Goal: Information Seeking & Learning: Learn about a topic

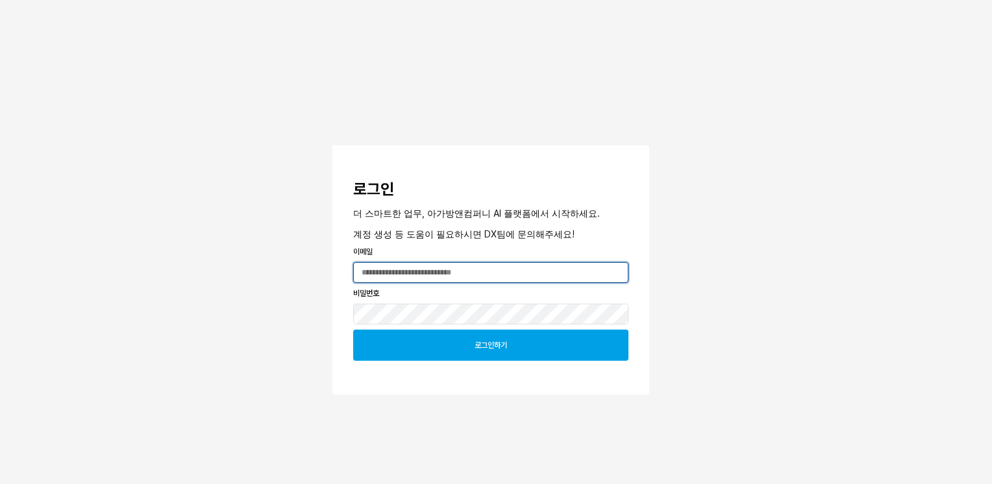
type input "**********"
click at [501, 352] on div "로그인하기" at bounding box center [491, 345] width 264 height 30
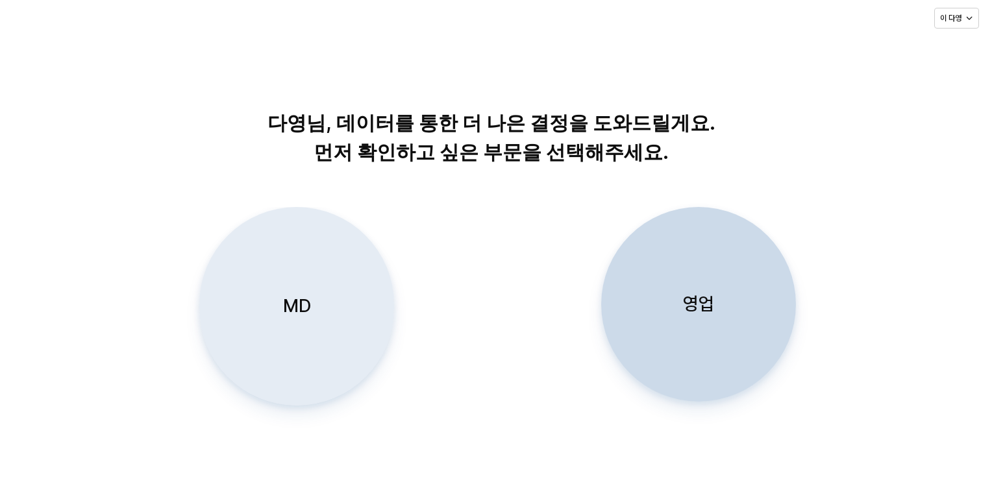
click at [327, 288] on div "MD" at bounding box center [295, 306] width 183 height 197
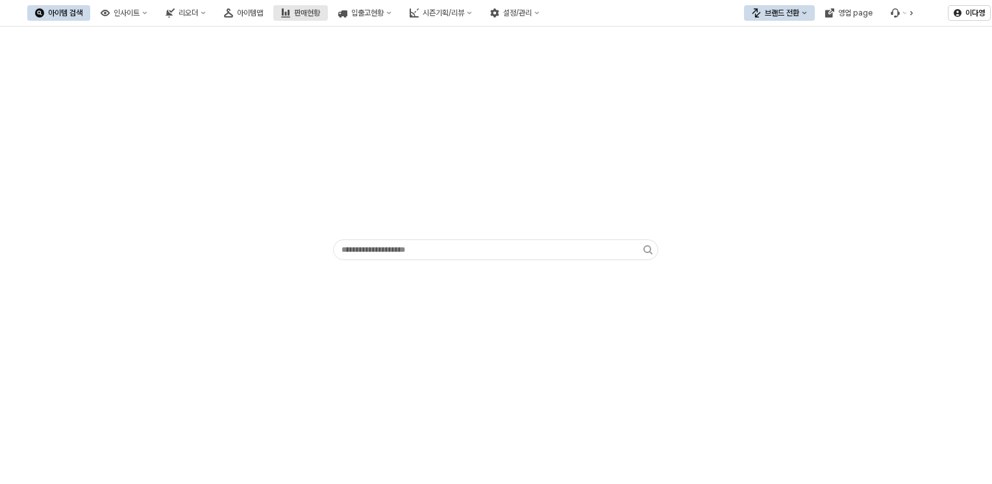
click at [320, 10] on div "판매현황" at bounding box center [307, 12] width 26 height 9
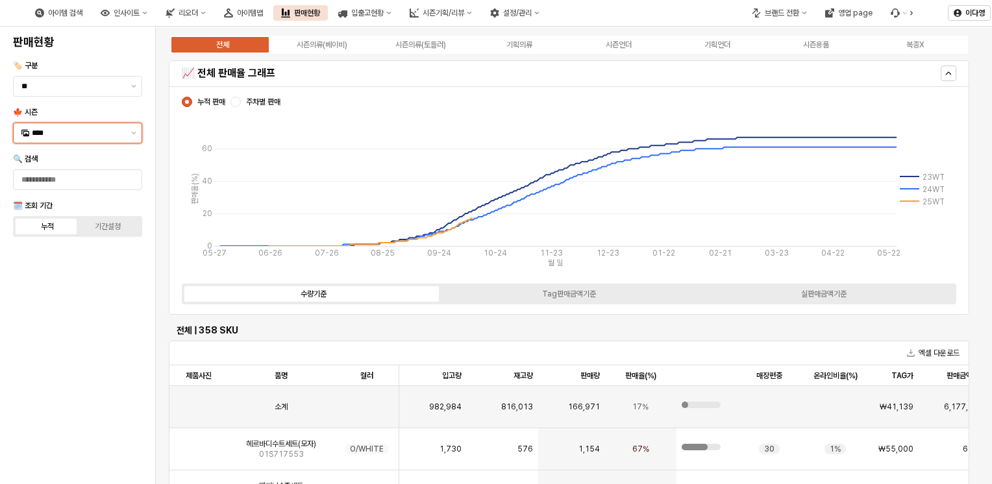
click at [70, 130] on input "****" at bounding box center [78, 133] width 92 height 13
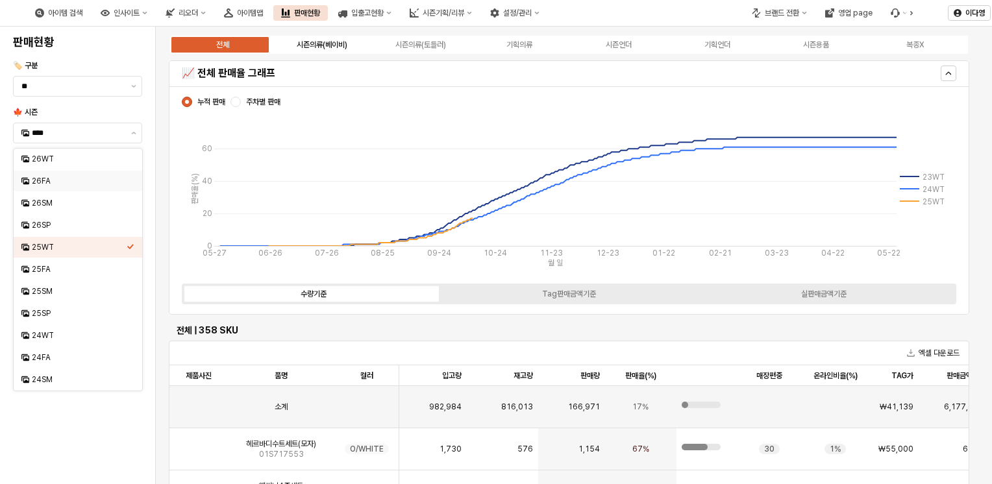
click at [329, 48] on div "시즌의류(베이비)" at bounding box center [322, 44] width 51 height 9
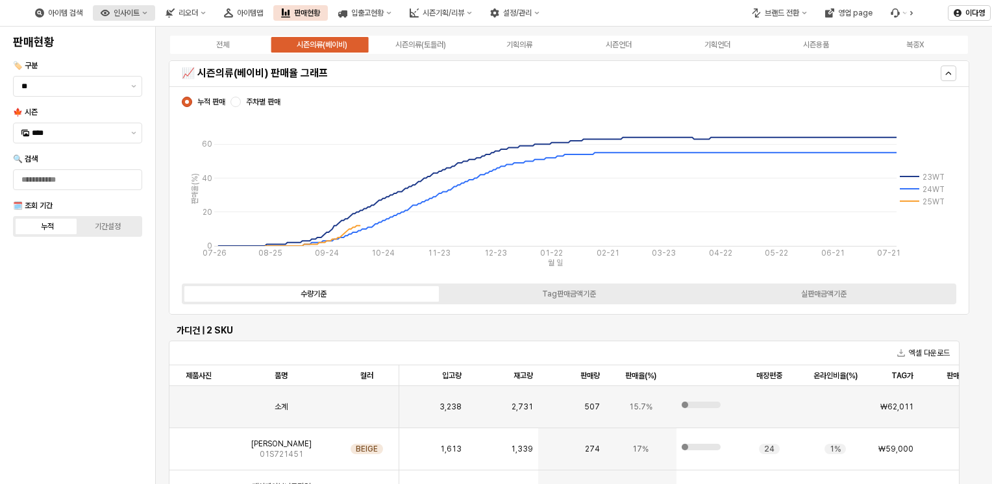
click at [155, 19] on button "인사이트" at bounding box center [124, 13] width 62 height 16
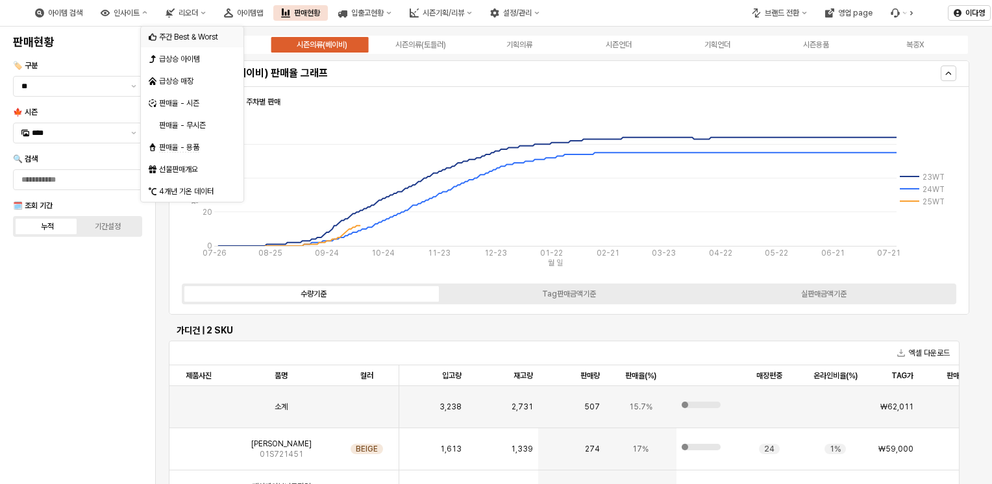
click at [183, 38] on div "주간 Best & Worst" at bounding box center [193, 37] width 69 height 10
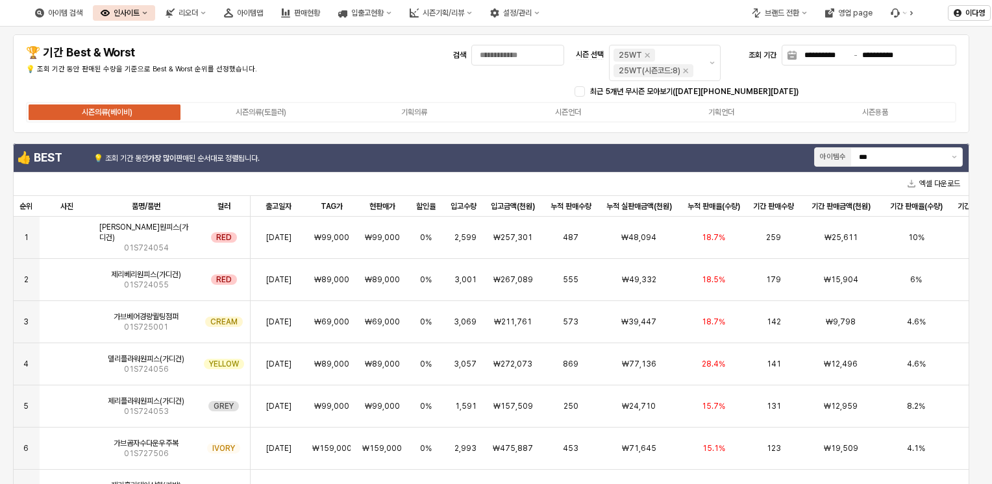
click at [155, 18] on button "인사이트" at bounding box center [124, 13] width 62 height 16
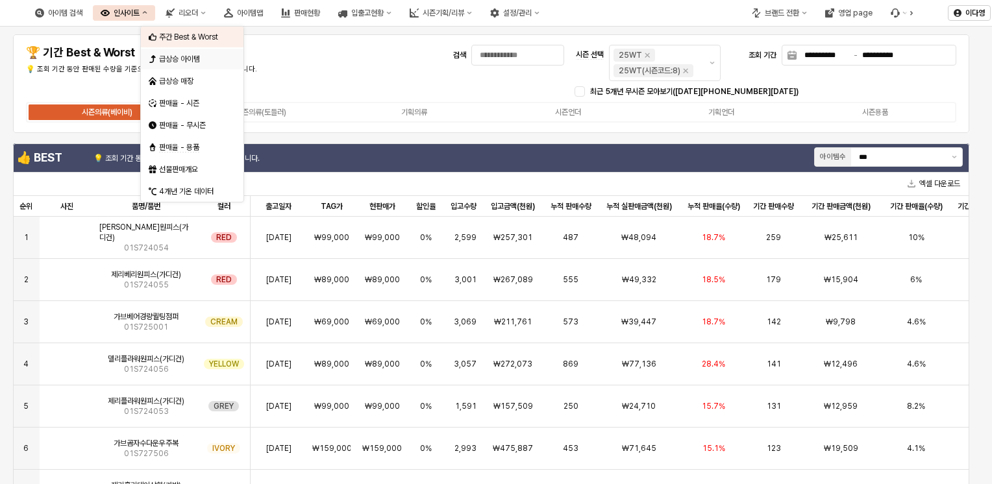
click at [195, 55] on div "급상승 아이템" at bounding box center [193, 59] width 69 height 10
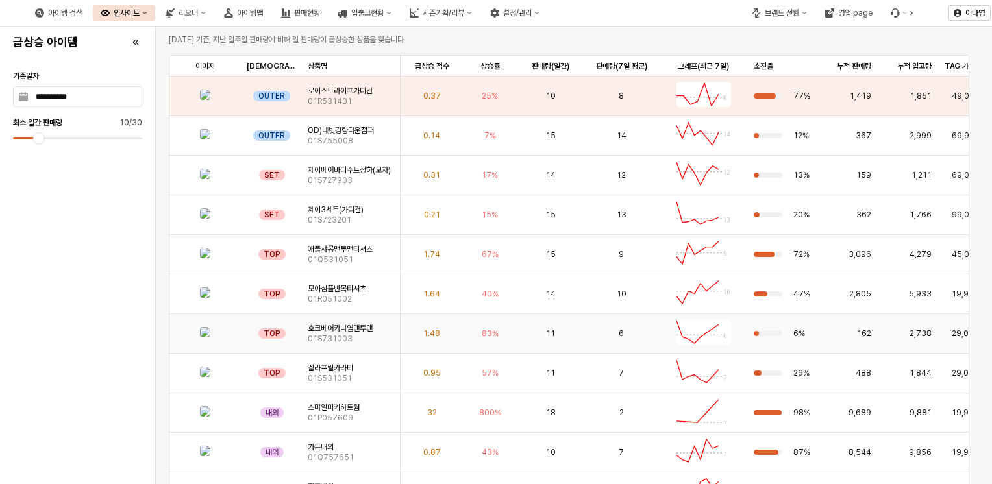
click at [207, 338] on img "App Frame" at bounding box center [205, 332] width 10 height 10
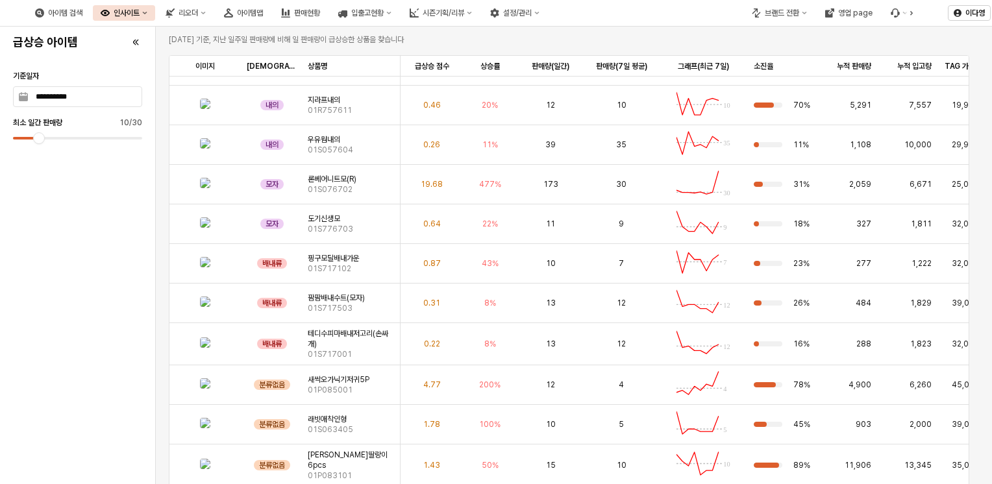
scroll to position [751, 0]
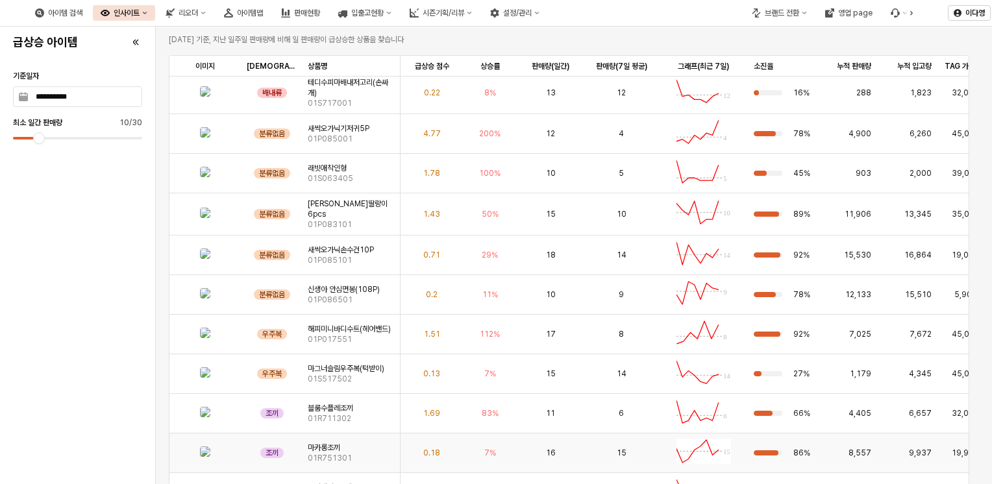
click at [206, 457] on img "App Frame" at bounding box center [205, 452] width 10 height 10
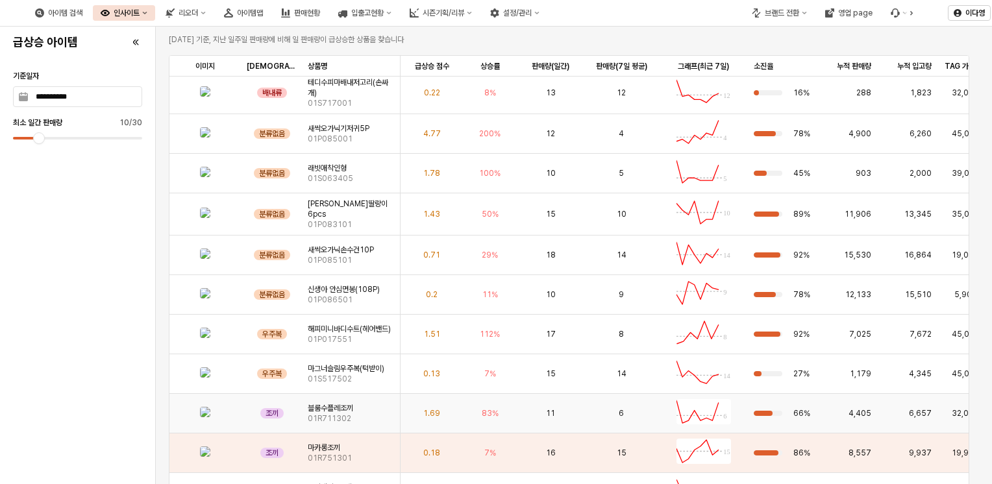
click at [200, 417] on img "App Frame" at bounding box center [205, 412] width 10 height 10
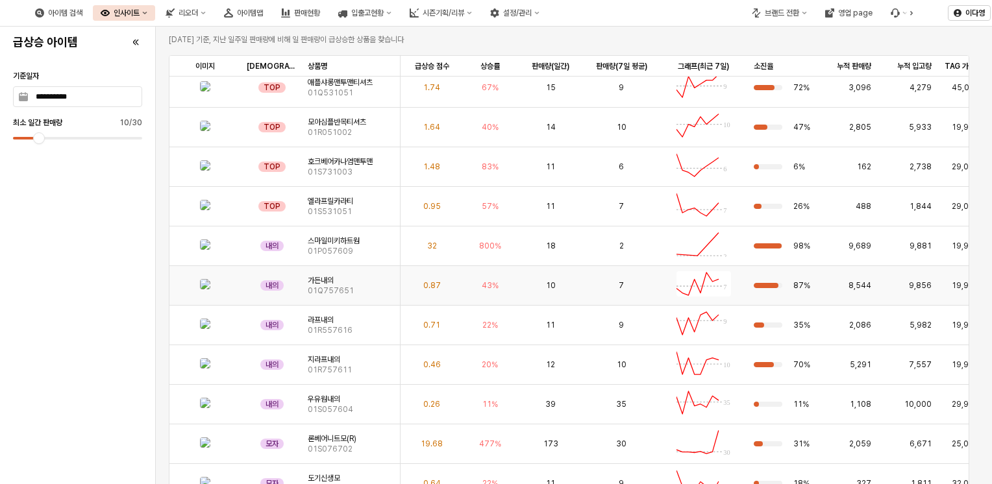
scroll to position [0, 0]
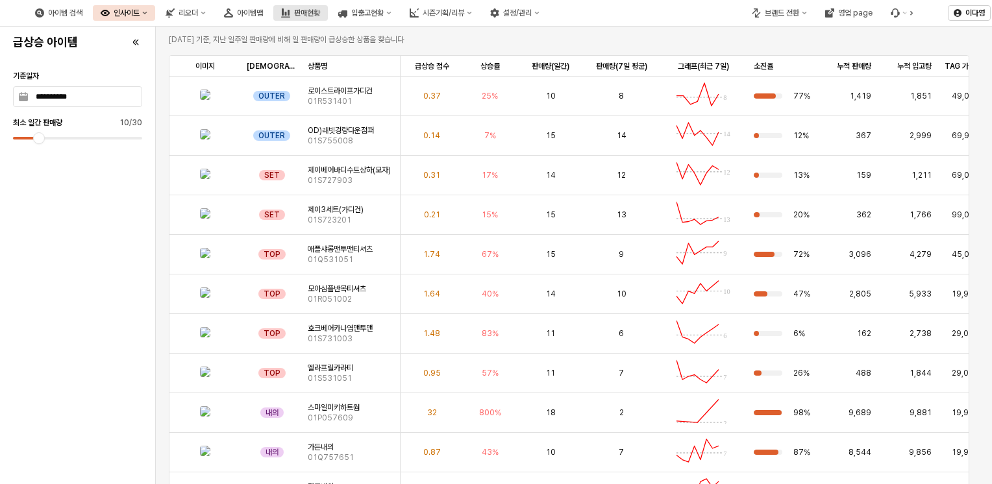
click at [328, 6] on button "판매현황" at bounding box center [300, 13] width 55 height 16
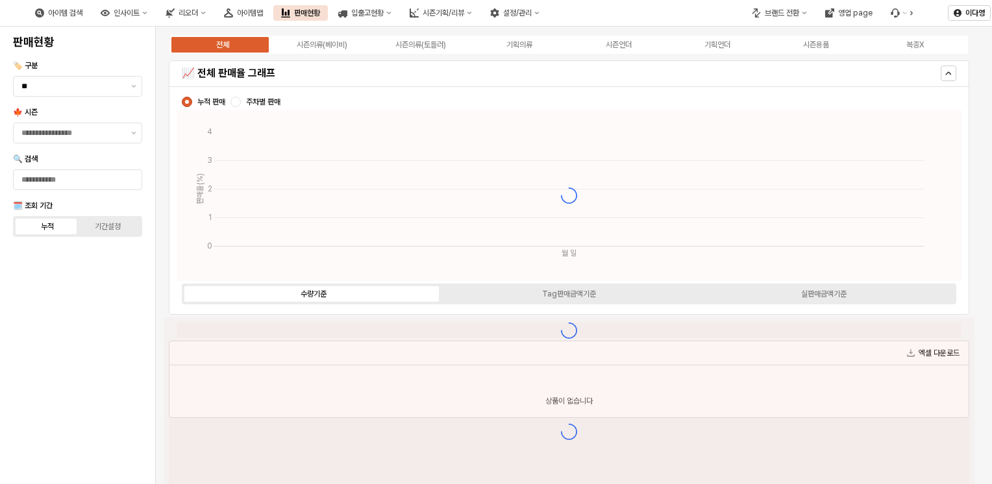
type input "****"
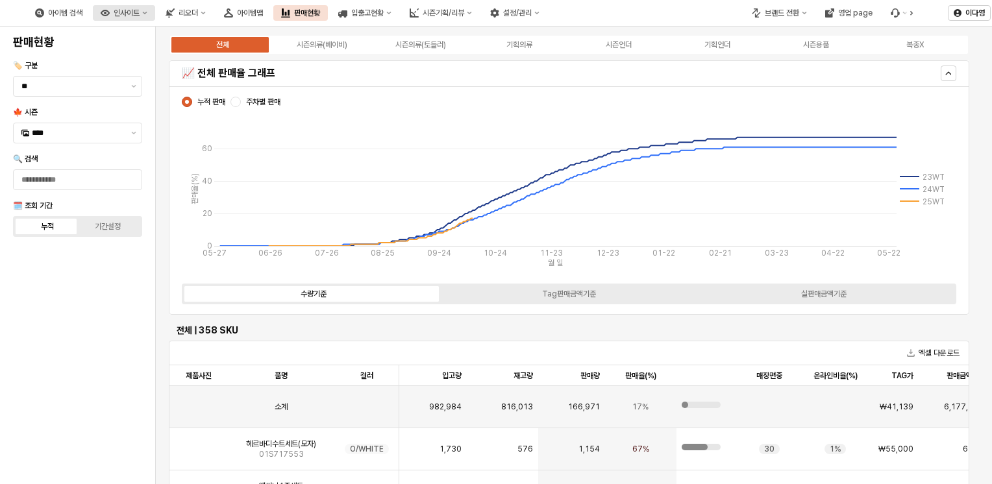
click at [140, 12] on div "인사이트" at bounding box center [127, 12] width 26 height 9
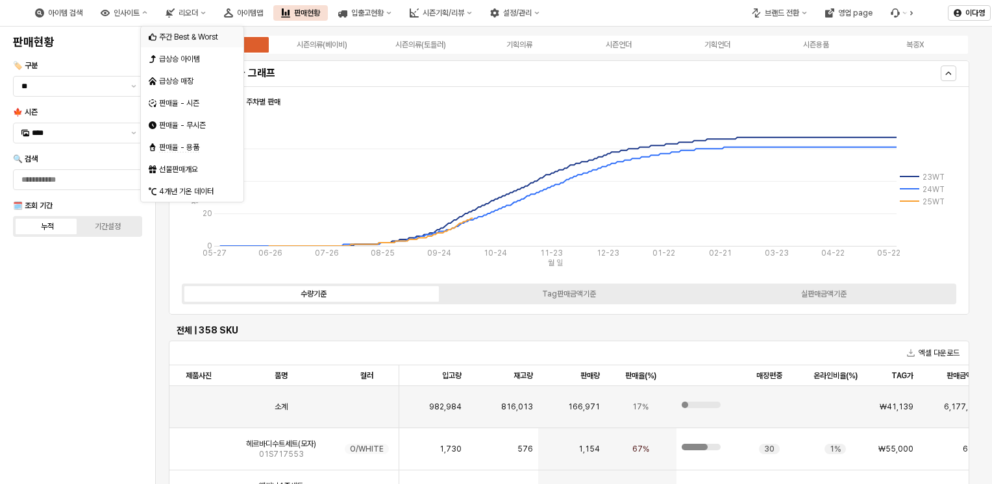
click at [180, 40] on div "주간 Best & Worst" at bounding box center [193, 37] width 69 height 10
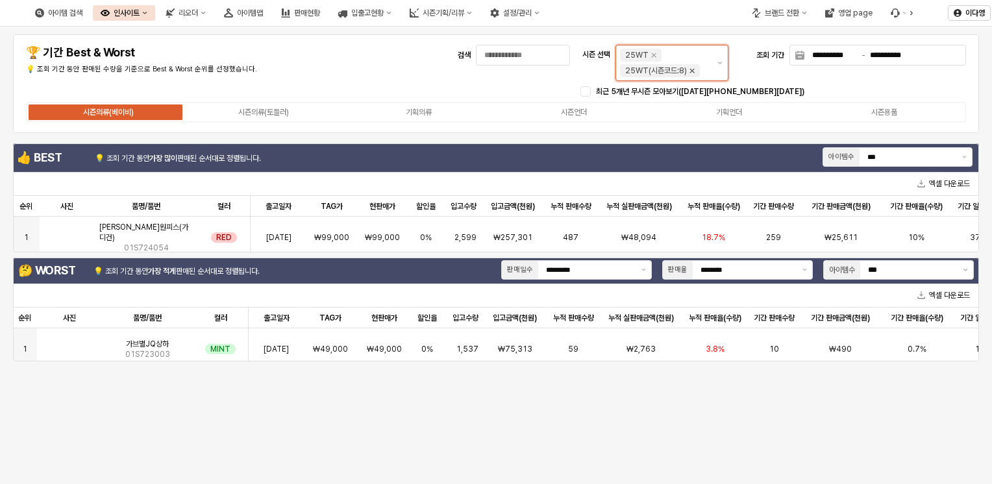
click at [693, 69] on div "25WT(시즌코드:8)" at bounding box center [660, 71] width 82 height 16
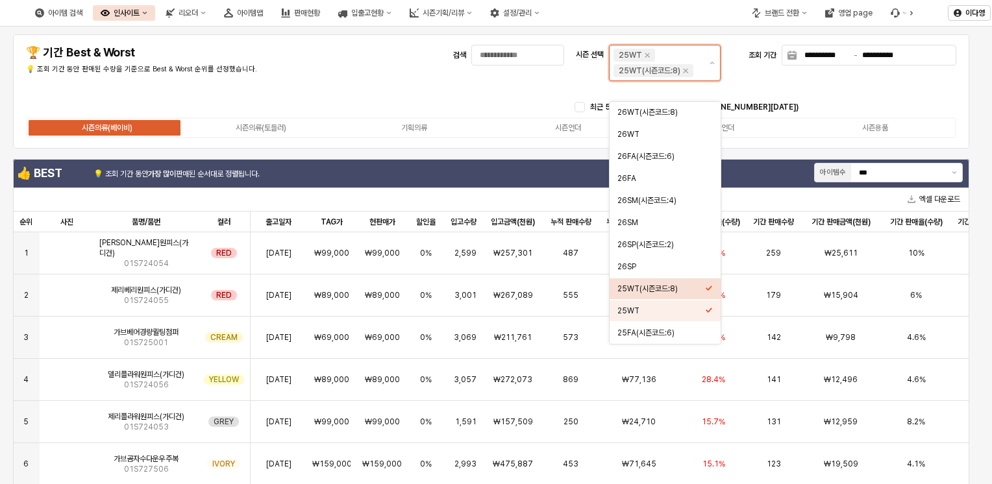
click at [715, 286] on div "25WT(시즌코드:8)" at bounding box center [665, 288] width 111 height 21
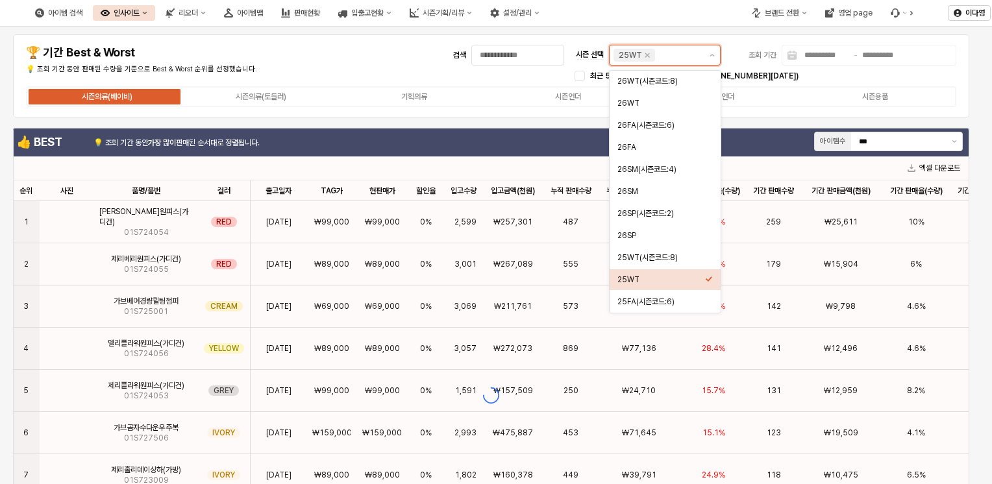
click at [712, 276] on icon "Select an option" at bounding box center [709, 279] width 8 height 8
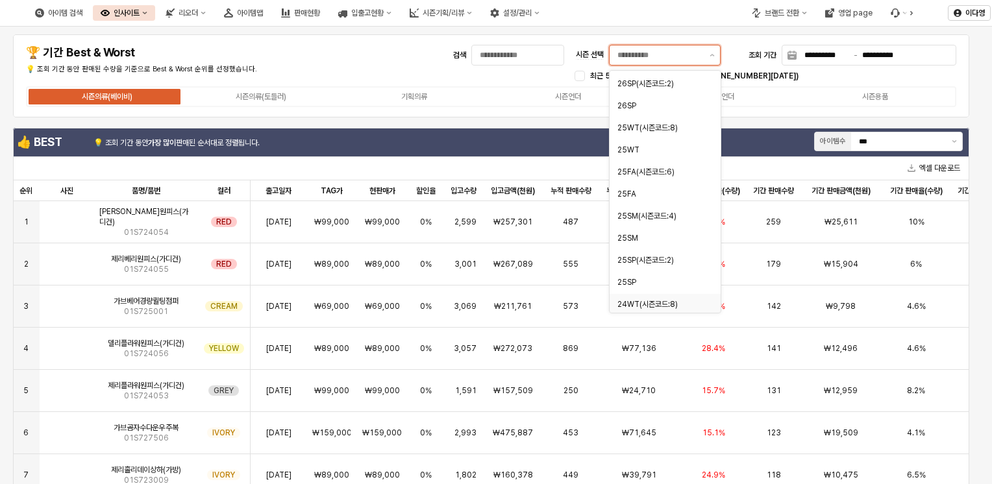
scroll to position [132, 0]
click at [630, 190] on div "25FA" at bounding box center [661, 192] width 88 height 10
click at [632, 171] on div "25FA(시즌코드:6)" at bounding box center [661, 170] width 88 height 10
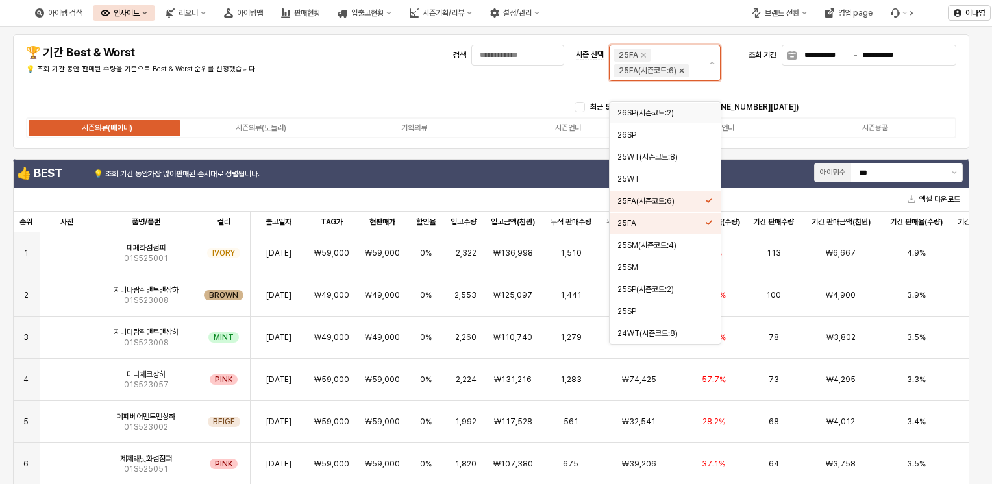
click at [682, 71] on icon "Remove 25FA(시즌코드:6)" at bounding box center [682, 71] width 5 height 5
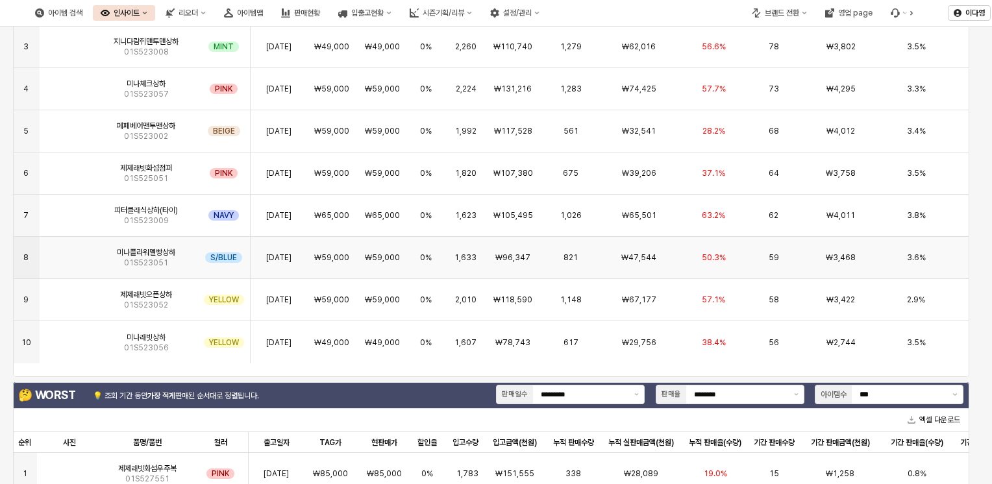
scroll to position [0, 0]
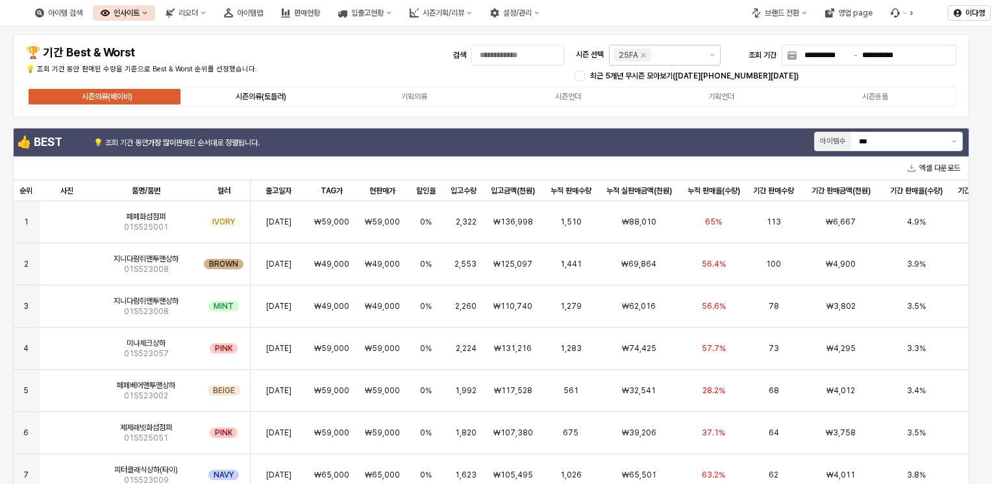
click at [259, 93] on div "시즌의류(토들러)" at bounding box center [261, 96] width 51 height 9
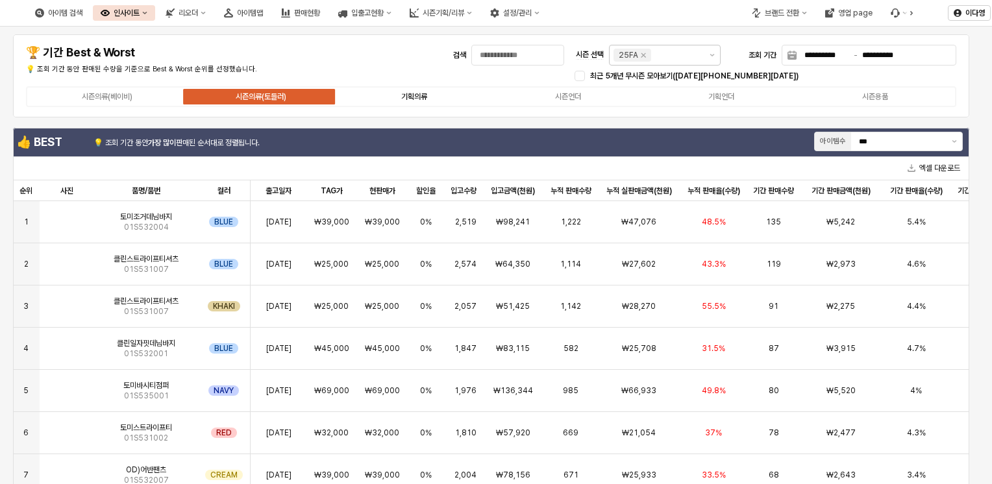
click at [424, 93] on div "기획의류" at bounding box center [414, 96] width 26 height 9
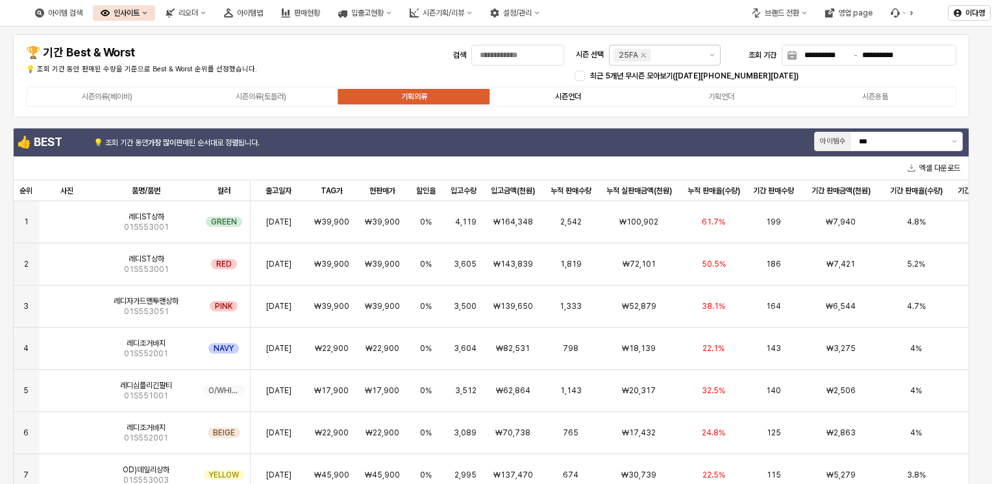
click at [562, 95] on div "시즌언더" at bounding box center [568, 96] width 26 height 9
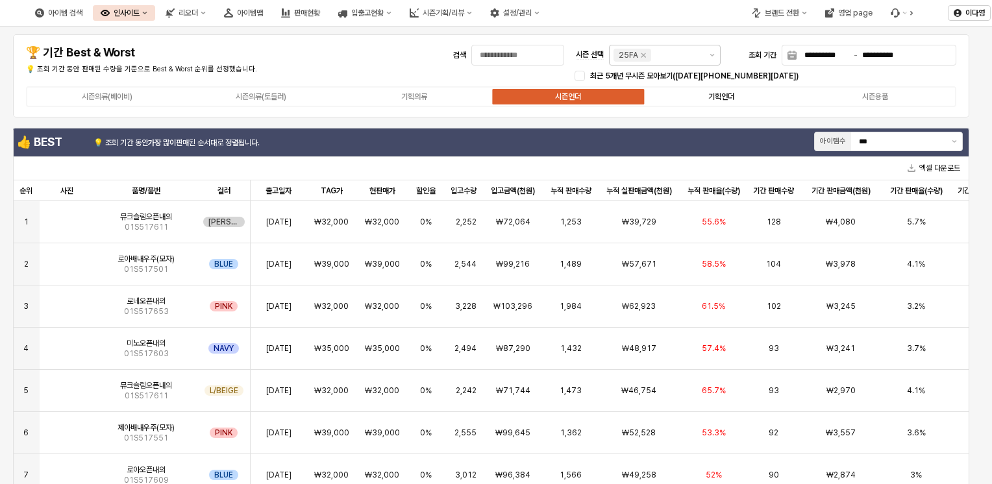
click at [717, 101] on label "기획언더" at bounding box center [721, 97] width 153 height 12
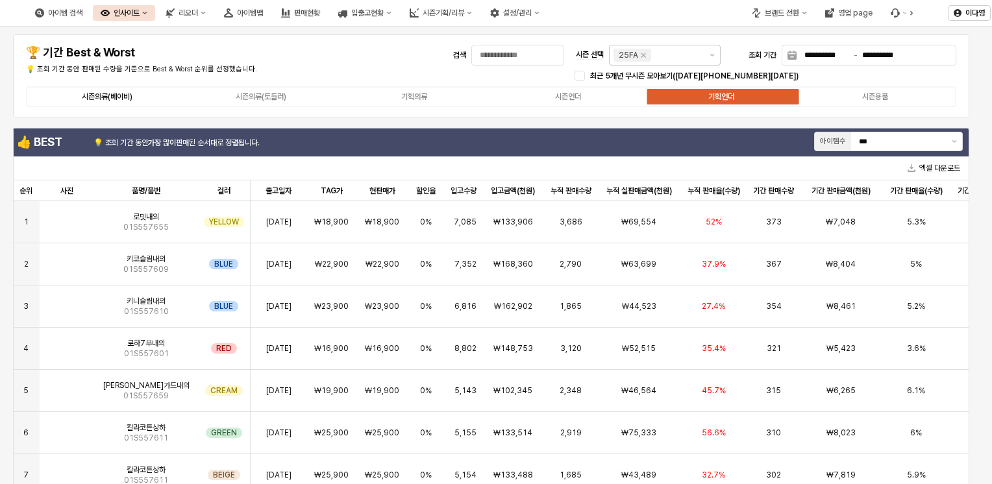
click at [103, 99] on div "시즌의류(베이비)" at bounding box center [107, 96] width 51 height 9
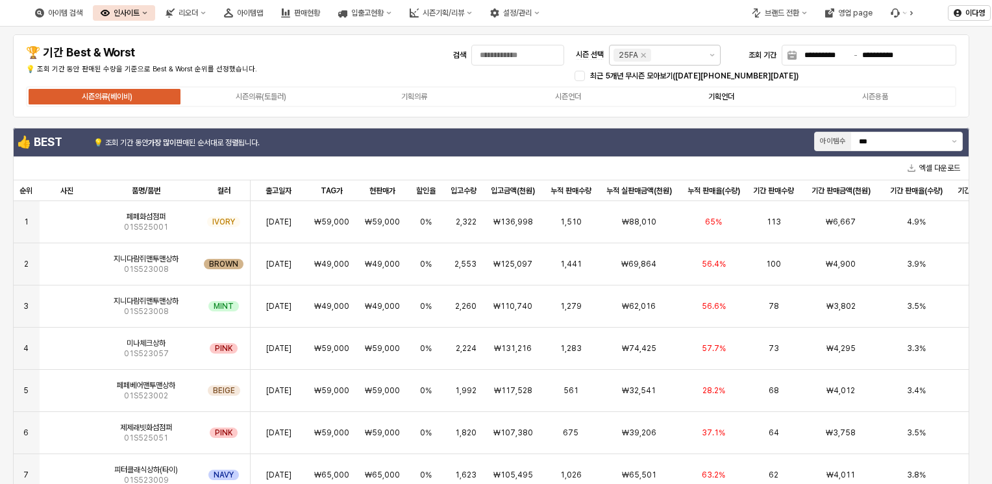
click at [727, 95] on div "기획언더" at bounding box center [721, 96] width 26 height 9
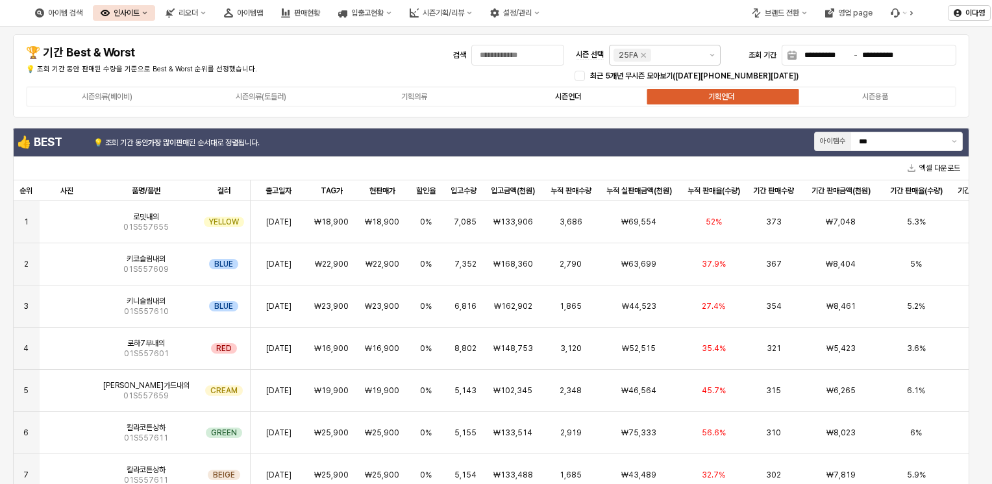
click at [561, 99] on div "시즌언더" at bounding box center [568, 96] width 26 height 9
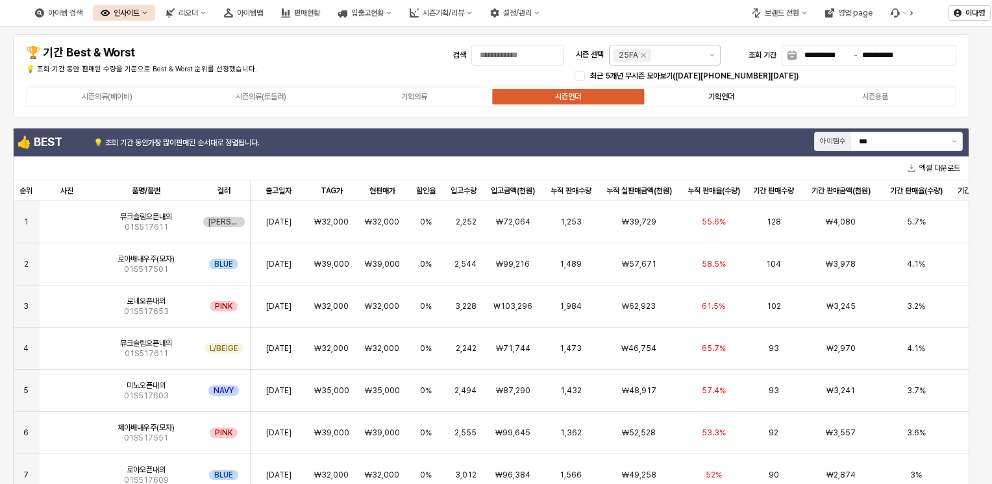
click at [719, 91] on label "기획언더" at bounding box center [721, 97] width 153 height 12
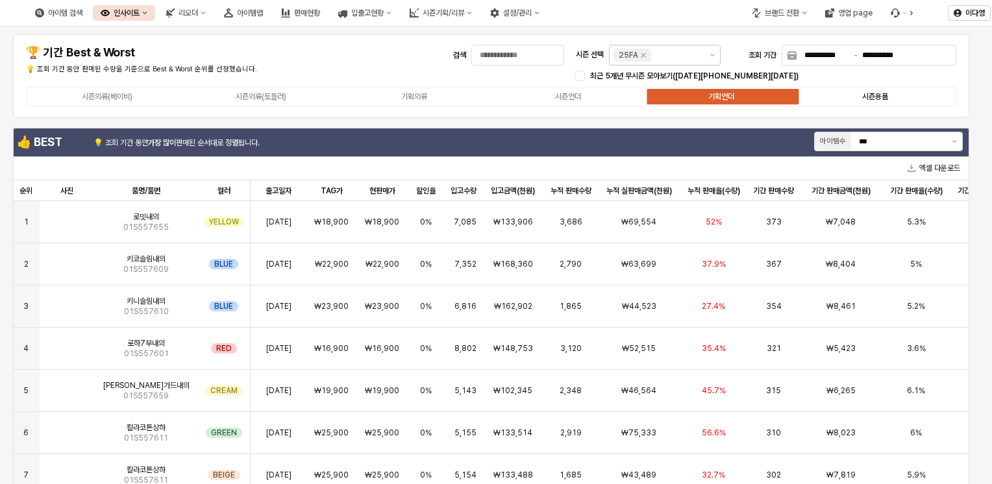
click at [872, 97] on div "시즌용품" at bounding box center [875, 96] width 26 height 9
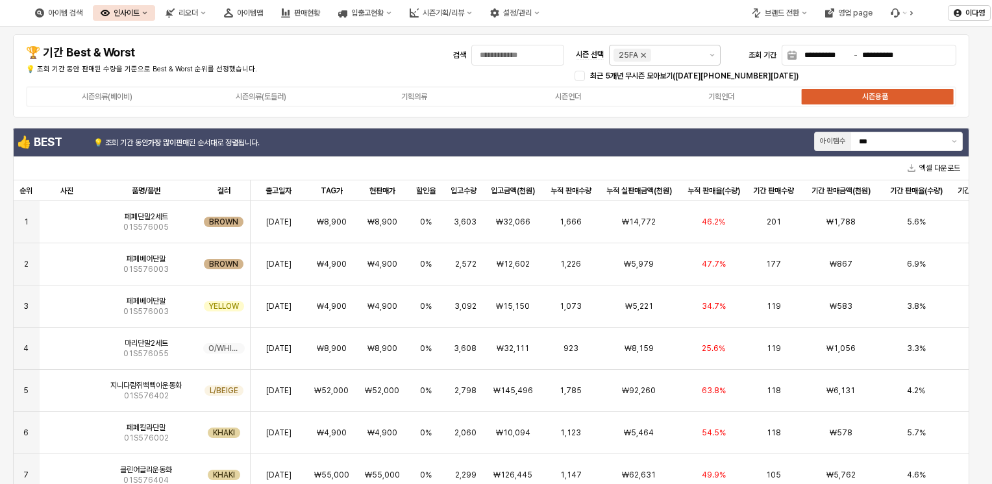
click at [639, 56] on icon "Remove 25FA" at bounding box center [643, 55] width 10 height 10
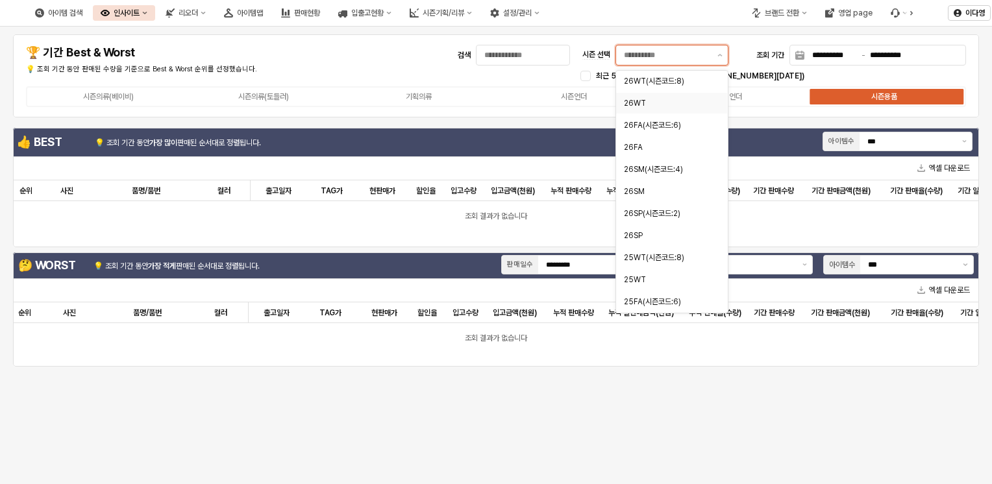
click at [637, 104] on div "26WT" at bounding box center [668, 103] width 88 height 10
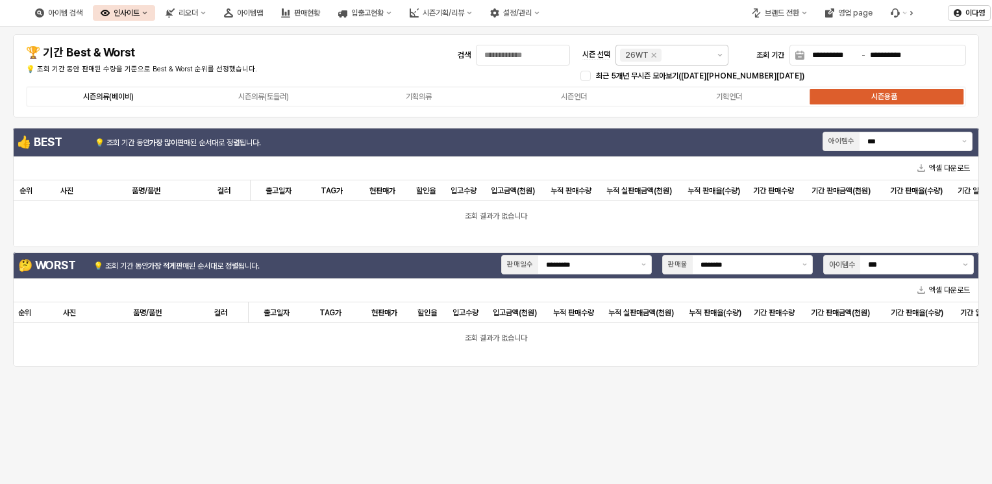
click at [104, 94] on div "시즌의류(베이비)" at bounding box center [108, 96] width 51 height 9
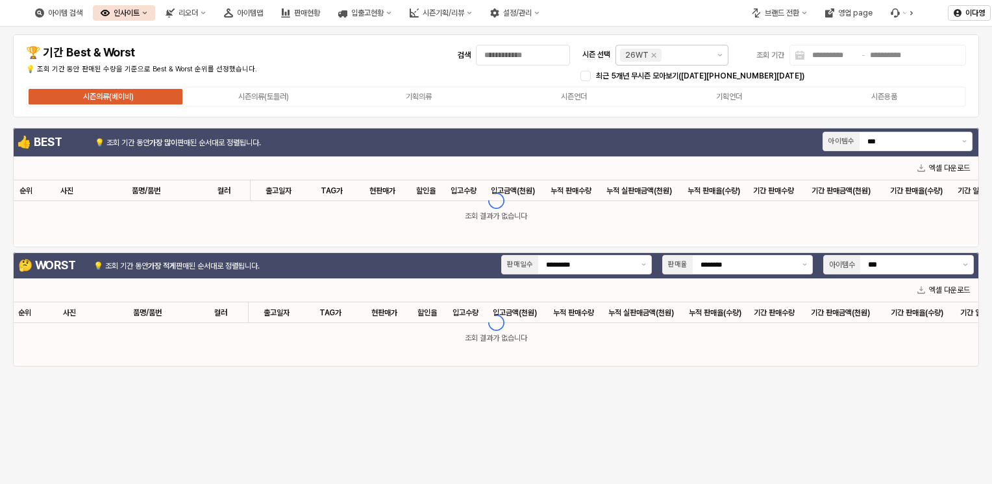
click at [104, 95] on div "시즌의류(베이비)" at bounding box center [108, 96] width 51 height 9
click at [721, 56] on button "제안 사항 표시" at bounding box center [720, 54] width 16 height 19
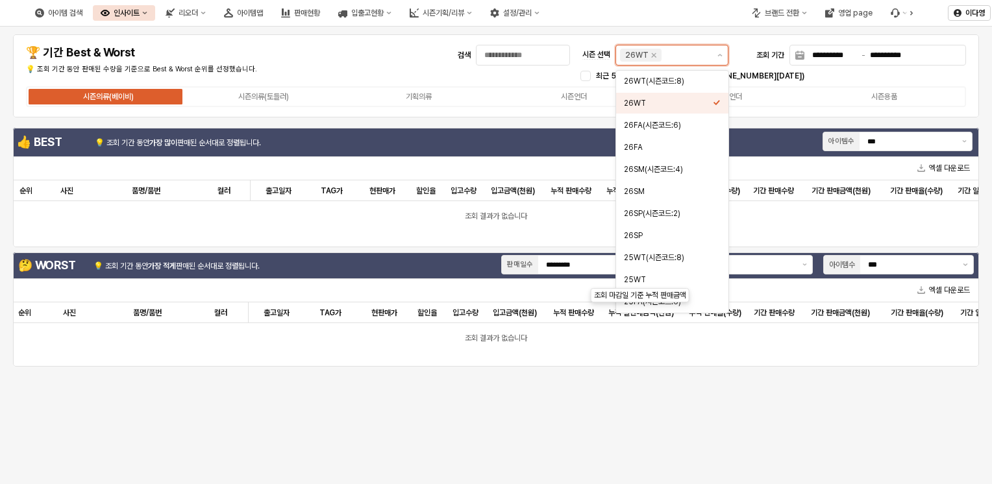
scroll to position [21, 0]
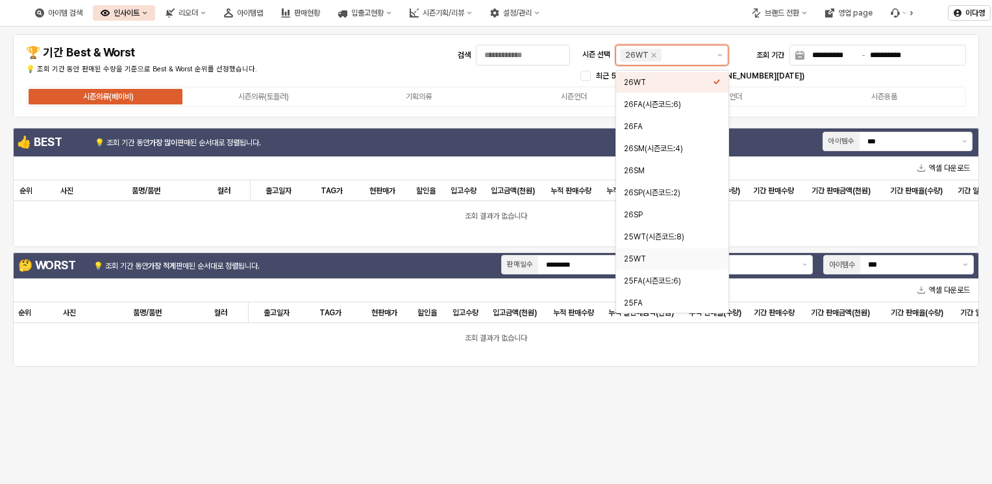
click at [641, 257] on div "25WT" at bounding box center [668, 259] width 89 height 10
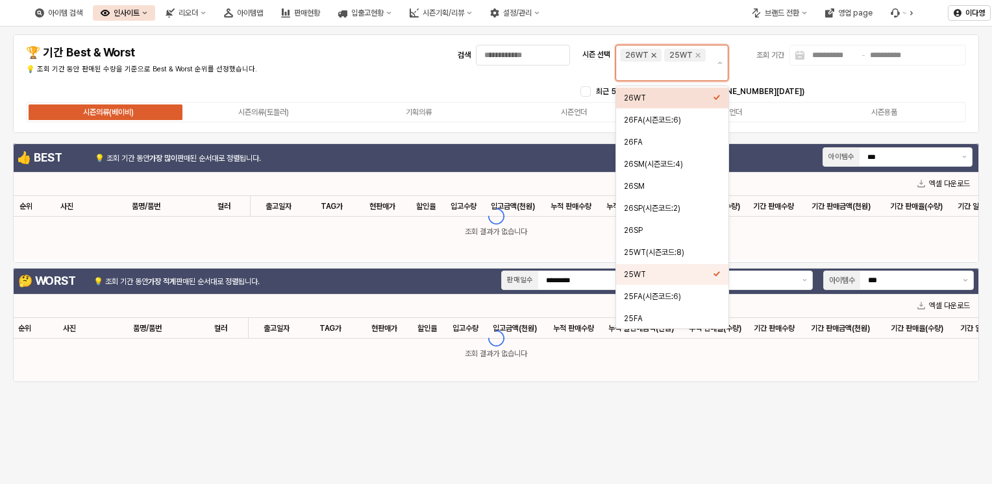
click at [653, 58] on icon "Remove 26WT" at bounding box center [653, 55] width 10 height 10
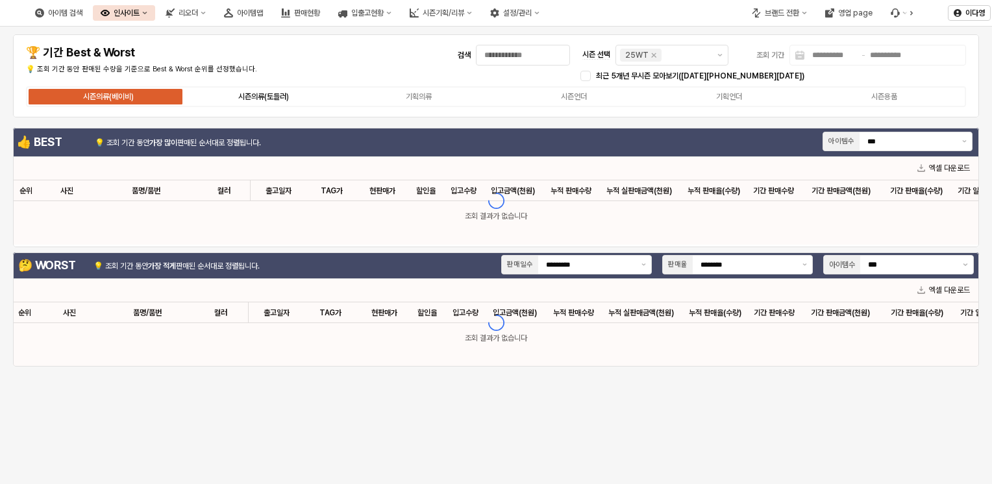
click at [241, 95] on div "시즌의류(토들러)" at bounding box center [263, 96] width 51 height 9
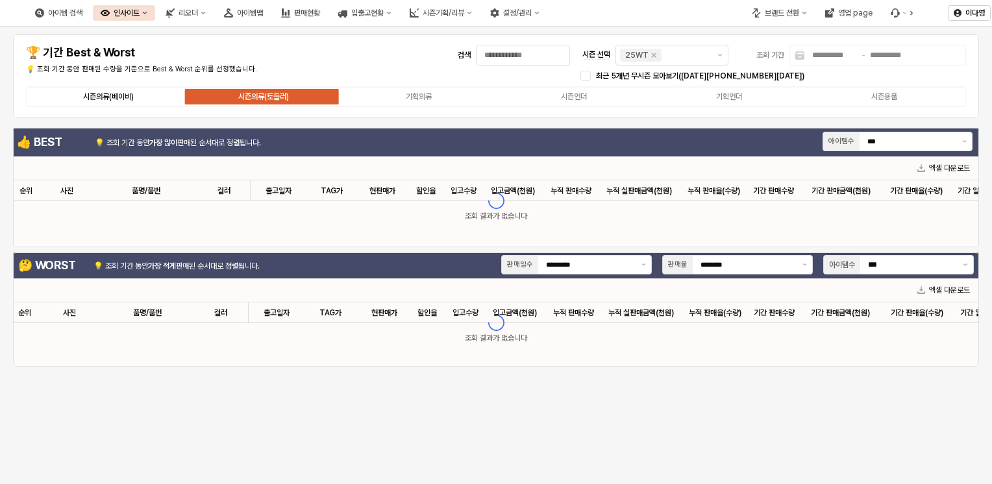
click at [112, 93] on div "시즌의류(베이비)" at bounding box center [108, 96] width 51 height 9
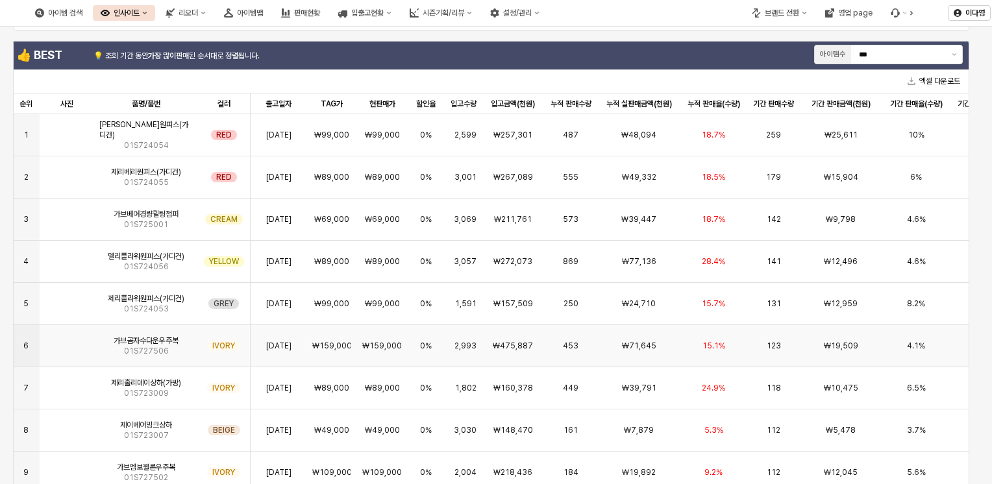
scroll to position [0, 0]
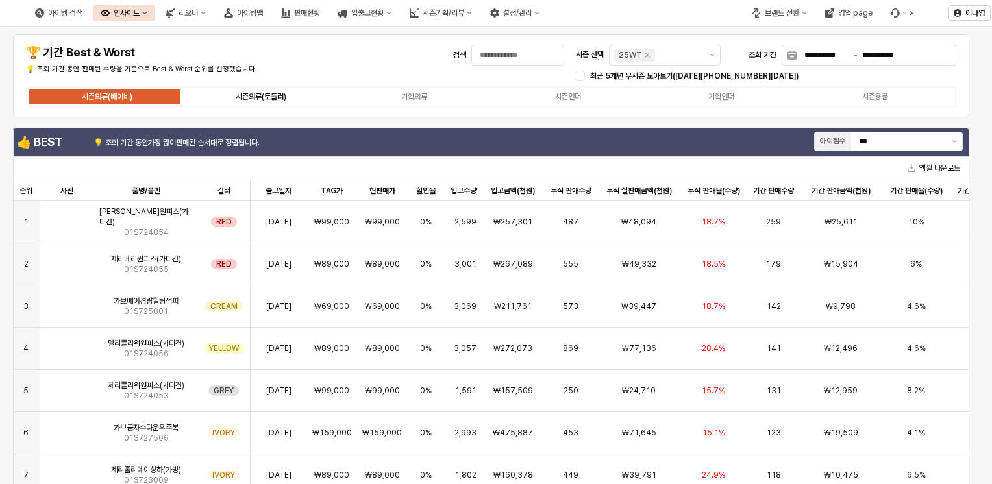
click at [263, 95] on div "시즌의류(토들러)" at bounding box center [261, 96] width 51 height 9
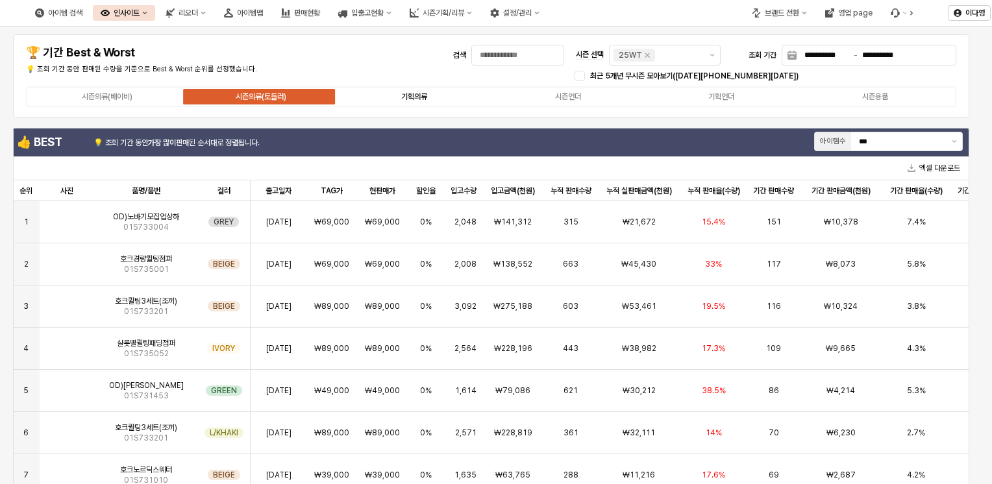
click at [412, 101] on label "기획의류" at bounding box center [414, 97] width 153 height 12
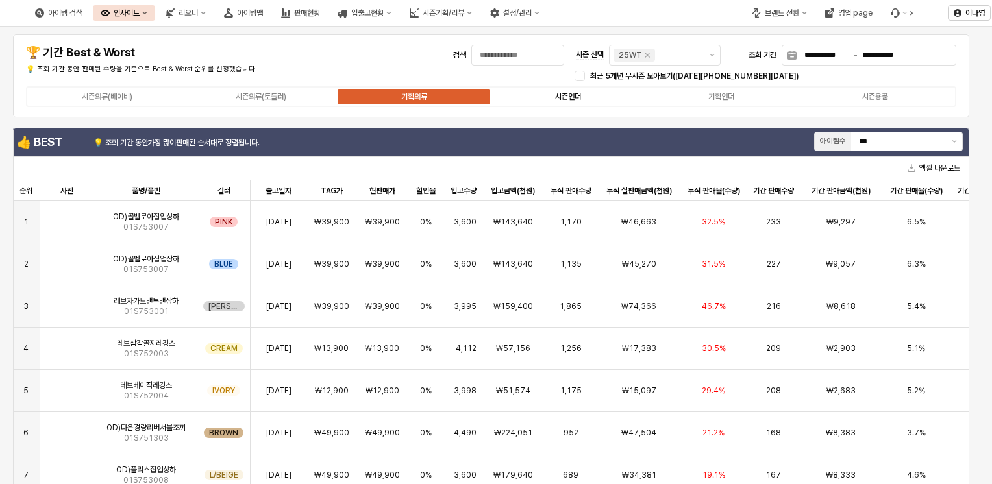
click at [568, 94] on div "시즌언더" at bounding box center [568, 96] width 26 height 9
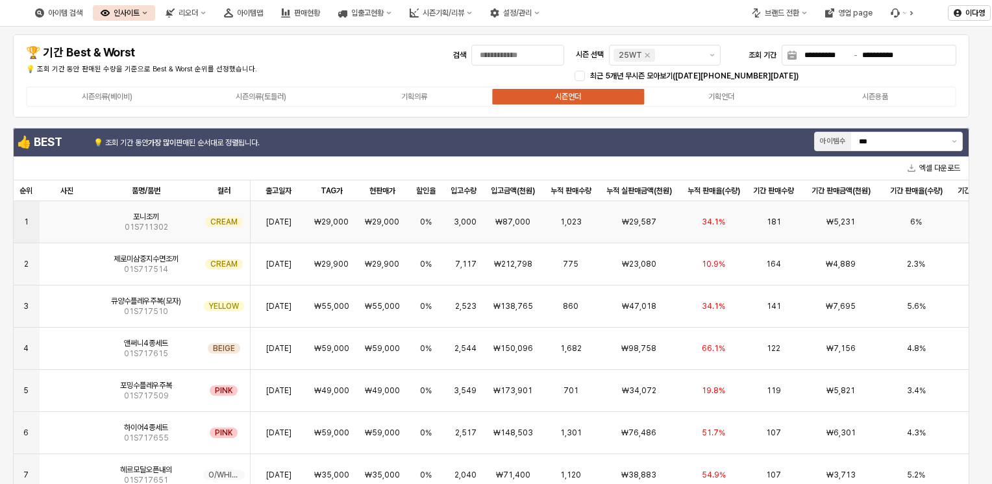
click at [67, 217] on img "App Frame" at bounding box center [67, 217] width 0 height 0
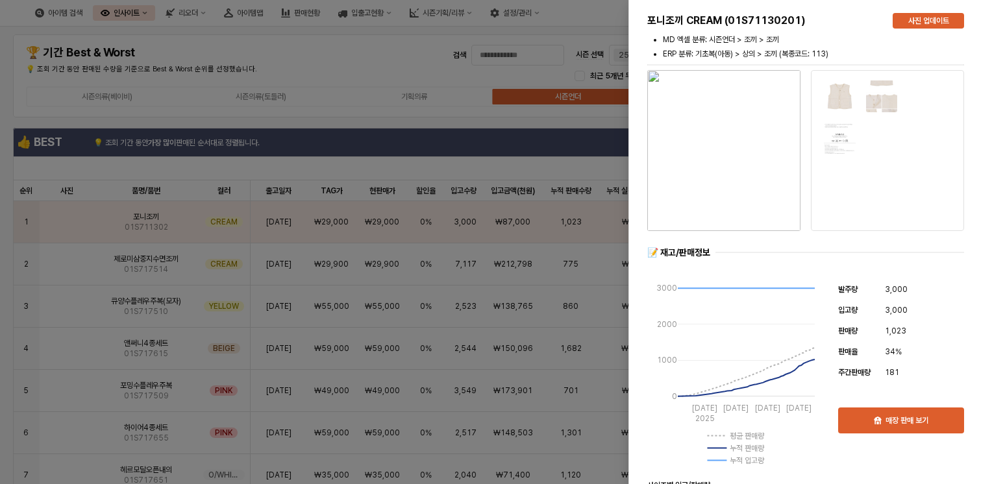
click at [75, 227] on div at bounding box center [496, 242] width 992 height 484
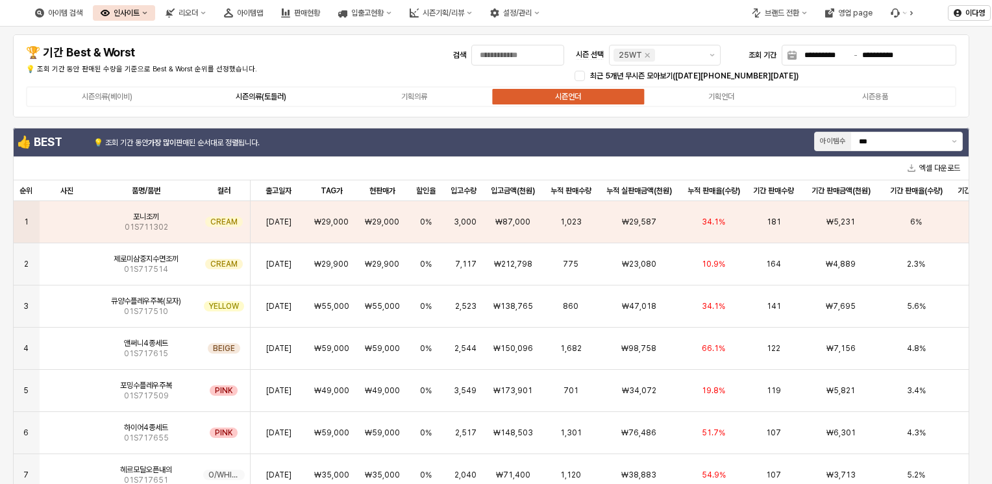
click at [266, 92] on div "시즌의류(토들러)" at bounding box center [261, 96] width 51 height 9
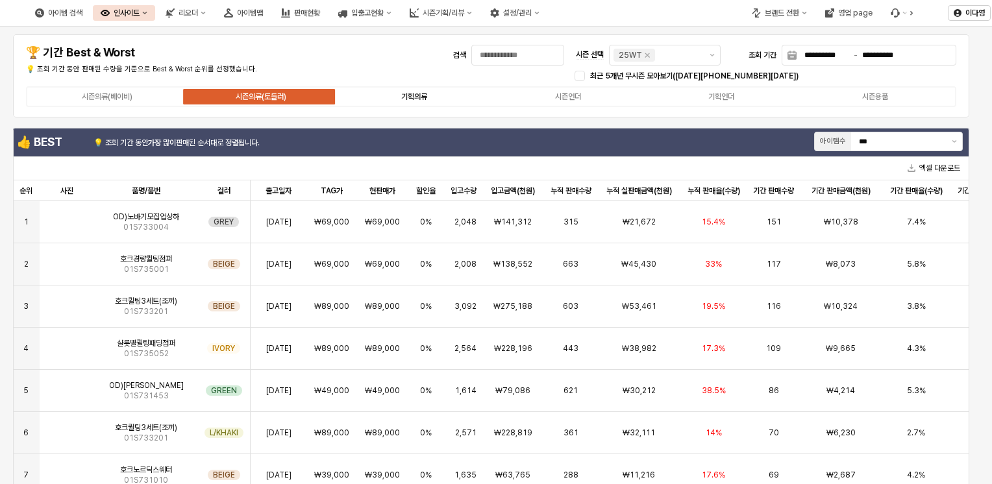
click at [417, 97] on div "기획의류" at bounding box center [414, 96] width 26 height 9
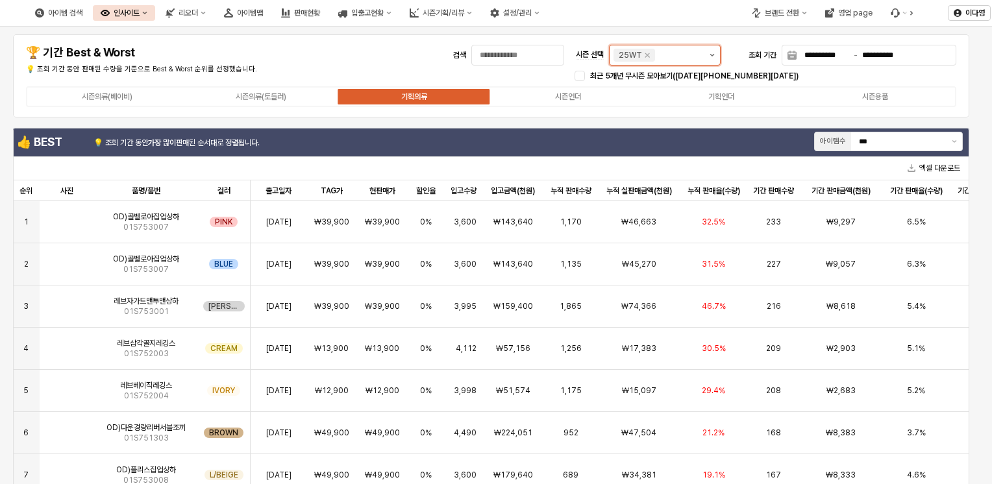
click at [714, 57] on button "제안 사항 표시" at bounding box center [712, 54] width 16 height 19
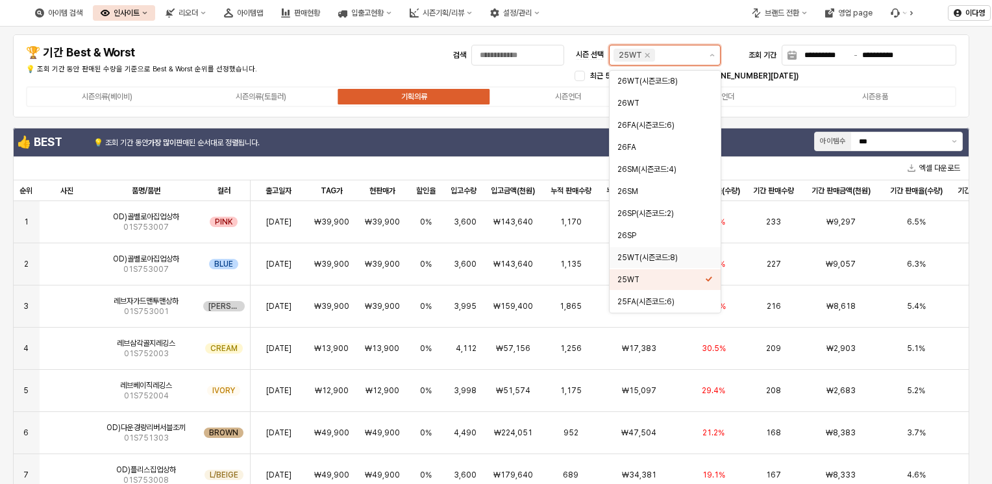
click at [661, 258] on div "25WT(시즌코드:8)" at bounding box center [661, 258] width 88 height 10
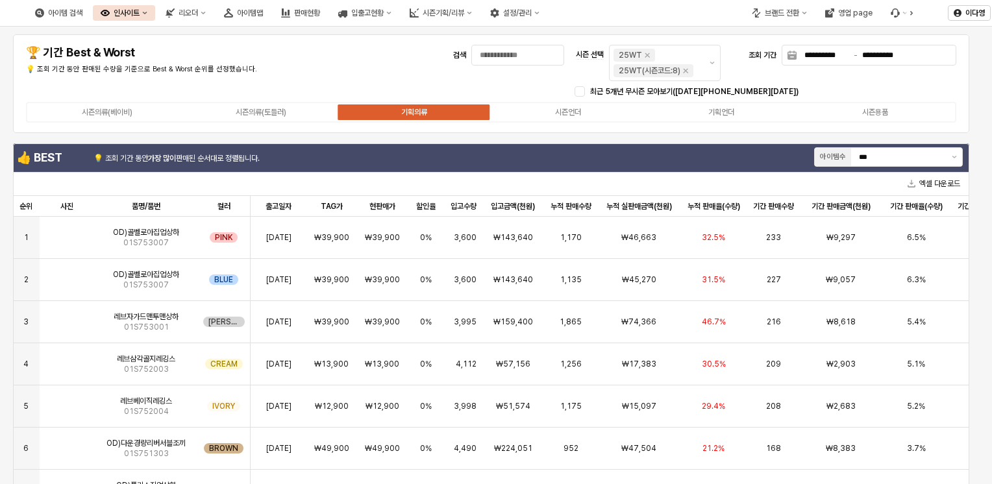
click at [511, 79] on div "**********" at bounding box center [491, 83] width 941 height 83
click at [573, 108] on div "시즌언더" at bounding box center [568, 112] width 26 height 9
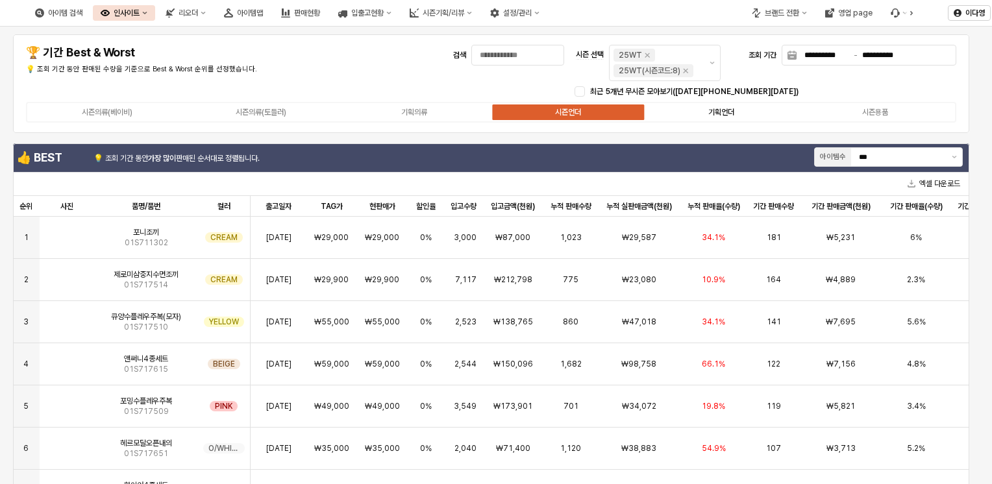
click at [720, 114] on div "기획언더" at bounding box center [721, 112] width 26 height 9
